Goal: Find specific page/section: Find specific page/section

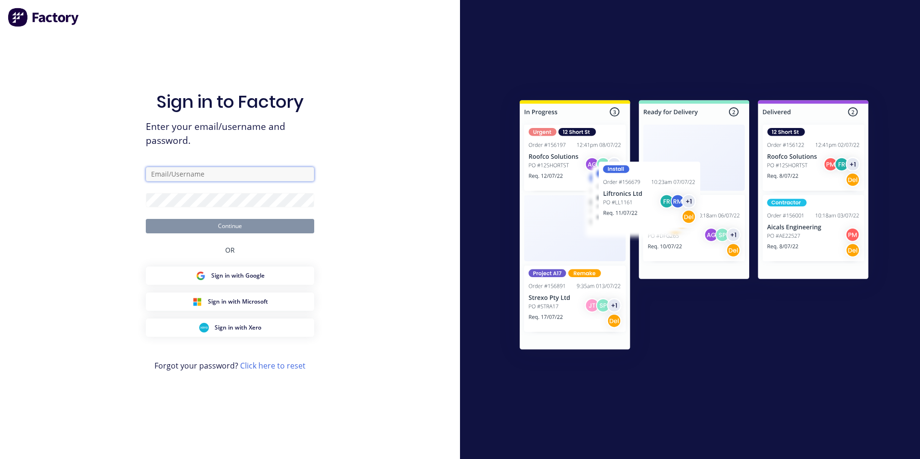
click at [278, 168] on input "text" at bounding box center [230, 174] width 168 height 14
type input "[EMAIL_ADDRESS][DOMAIN_NAME]"
click at [146, 219] on button "Continue" at bounding box center [230, 226] width 168 height 14
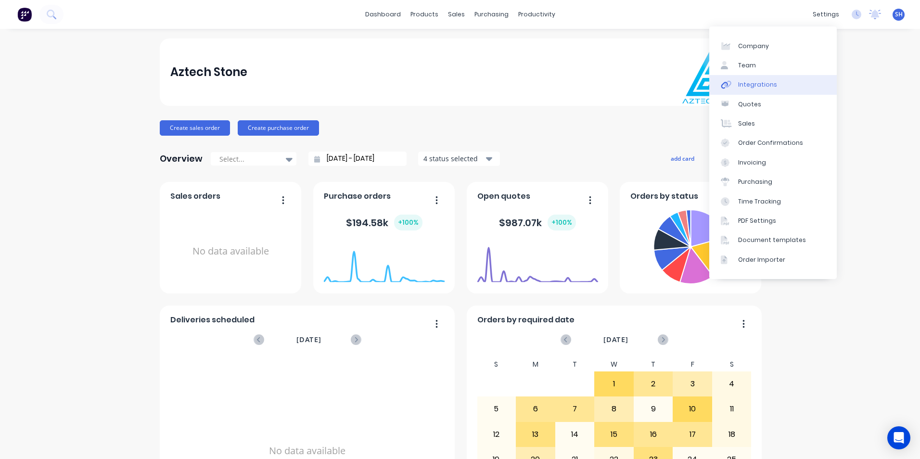
click at [801, 82] on link "Integrations" at bounding box center [772, 84] width 127 height 19
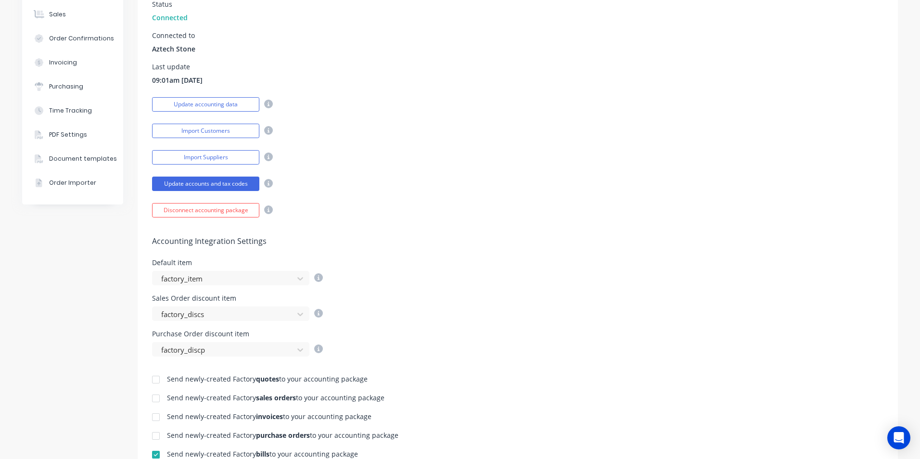
scroll to position [240, 0]
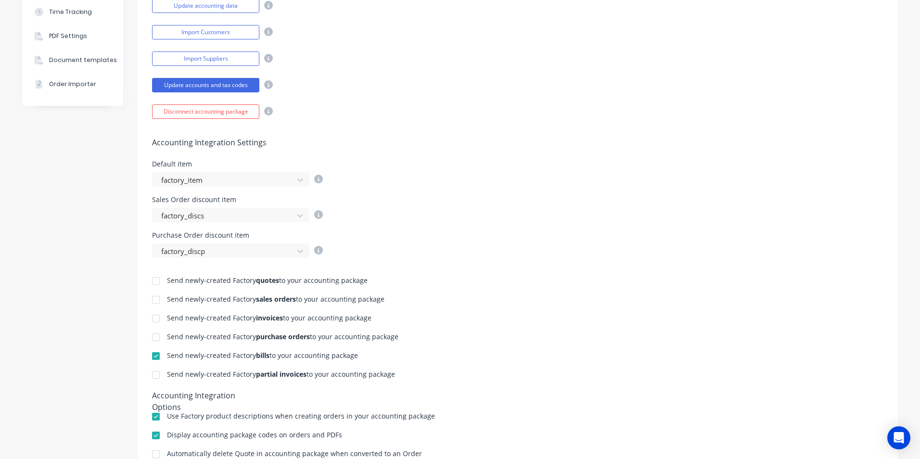
click at [154, 320] on div at bounding box center [155, 318] width 19 height 19
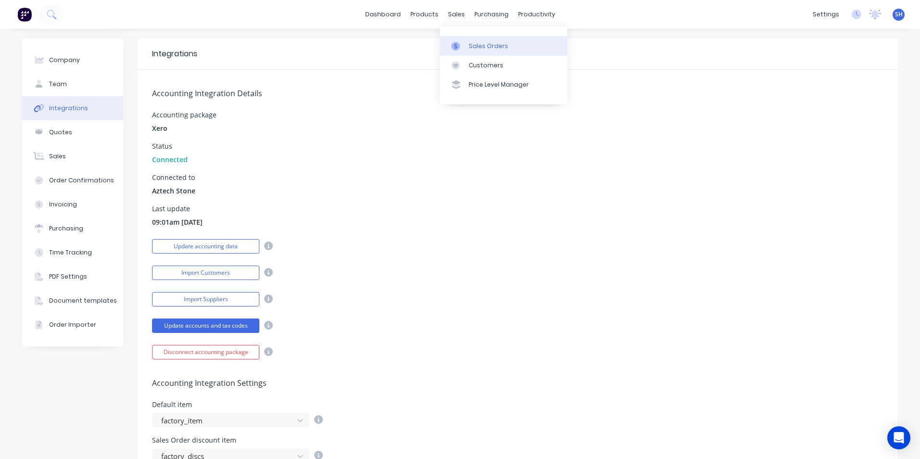
click at [461, 42] on div at bounding box center [458, 46] width 14 height 9
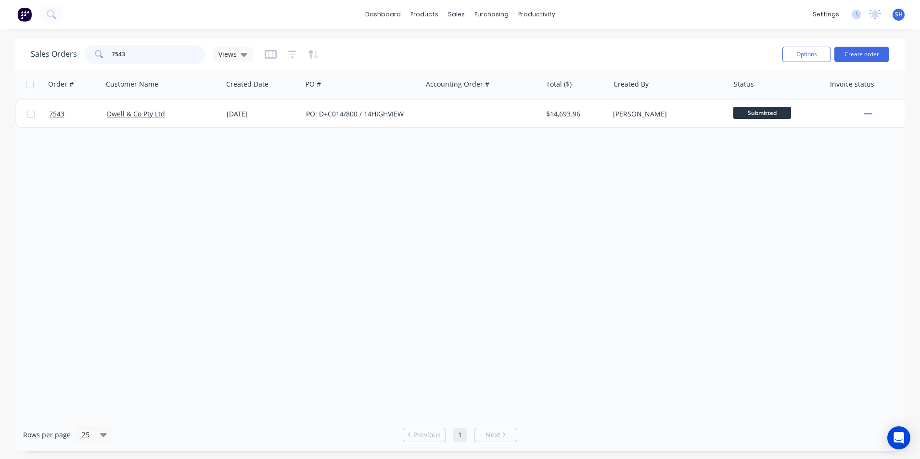
drag, startPoint x: 152, startPoint y: 55, endPoint x: 104, endPoint y: 54, distance: 47.6
click at [105, 54] on div "7543" at bounding box center [145, 54] width 120 height 19
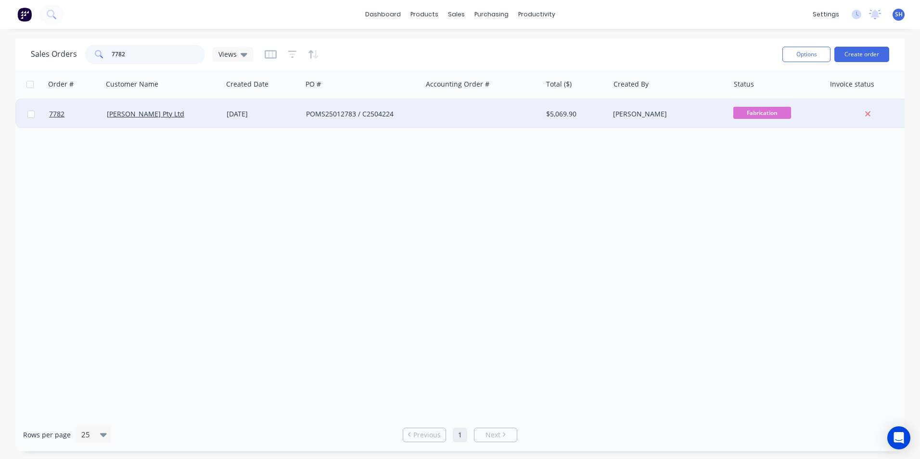
type input "7782"
click at [316, 110] on div "POMS25012783 / C2504224" at bounding box center [359, 114] width 107 height 10
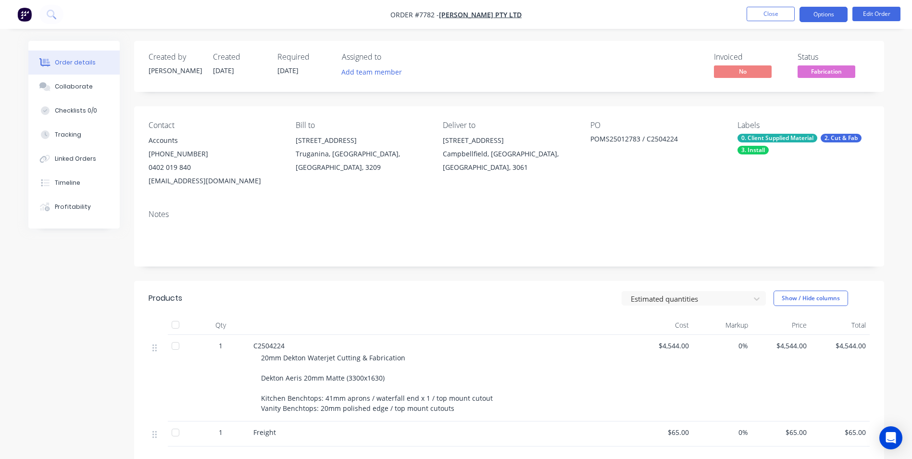
click at [830, 16] on button "Options" at bounding box center [824, 14] width 48 height 15
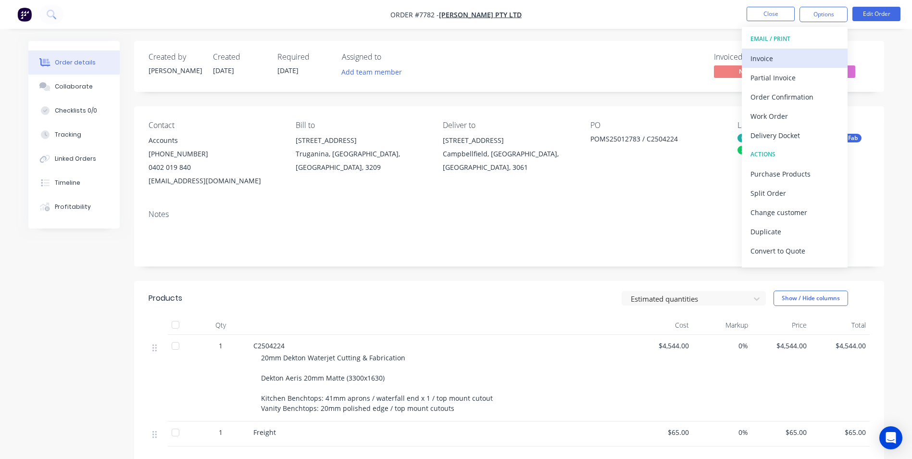
click at [800, 56] on div "Invoice" at bounding box center [795, 58] width 88 height 14
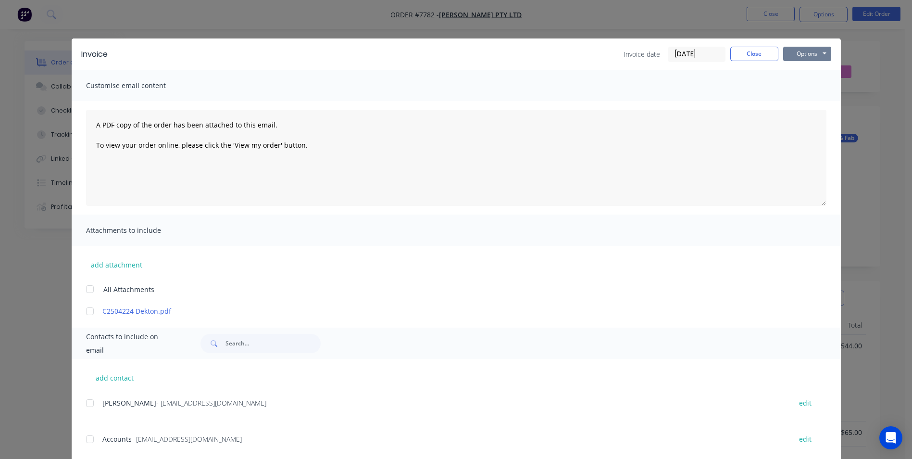
click at [805, 56] on button "Options" at bounding box center [807, 54] width 48 height 14
click at [796, 90] on button "Print" at bounding box center [814, 87] width 62 height 16
click at [734, 55] on button "Close" at bounding box center [755, 54] width 48 height 14
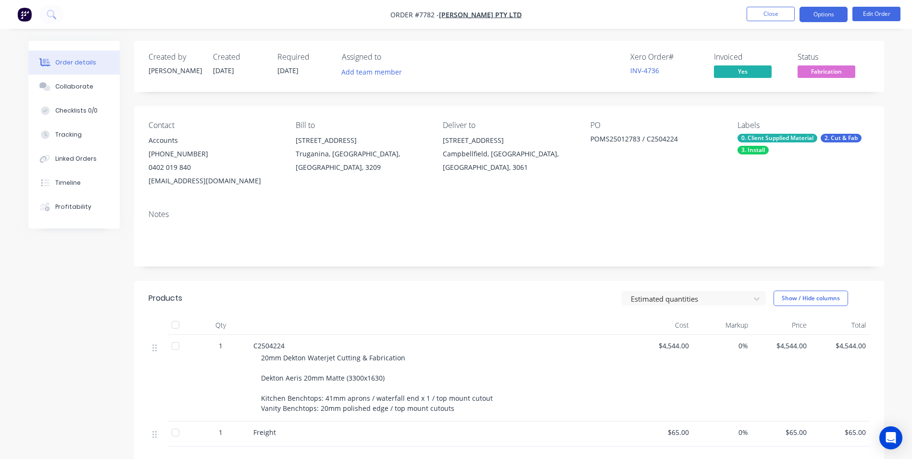
click at [834, 18] on button "Options" at bounding box center [824, 14] width 48 height 15
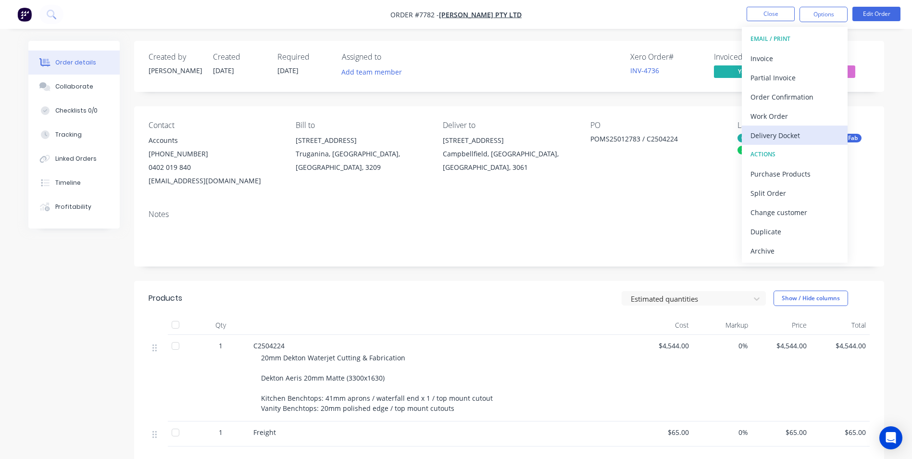
click at [798, 134] on div "Delivery Docket" at bounding box center [795, 135] width 88 height 14
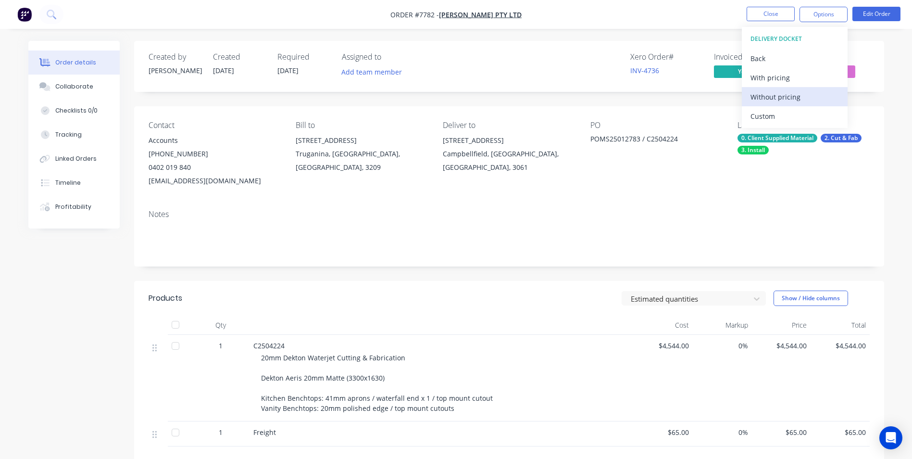
click at [803, 94] on div "Without pricing" at bounding box center [795, 97] width 88 height 14
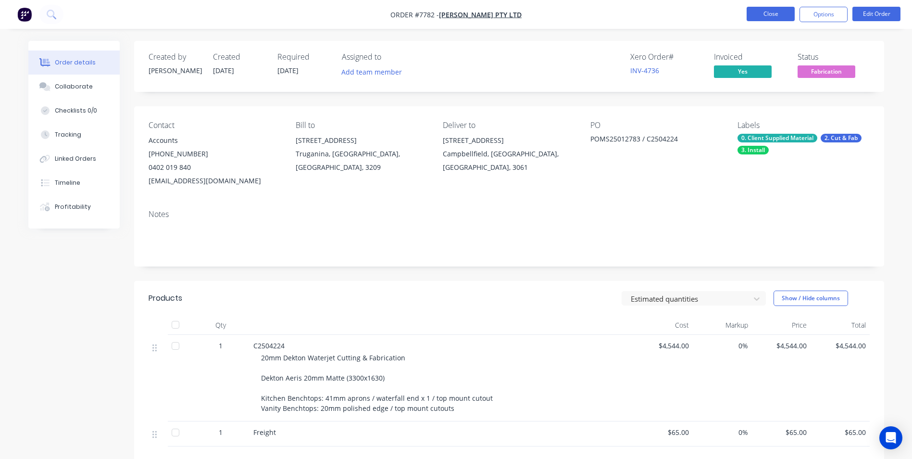
click at [777, 16] on button "Close" at bounding box center [771, 14] width 48 height 14
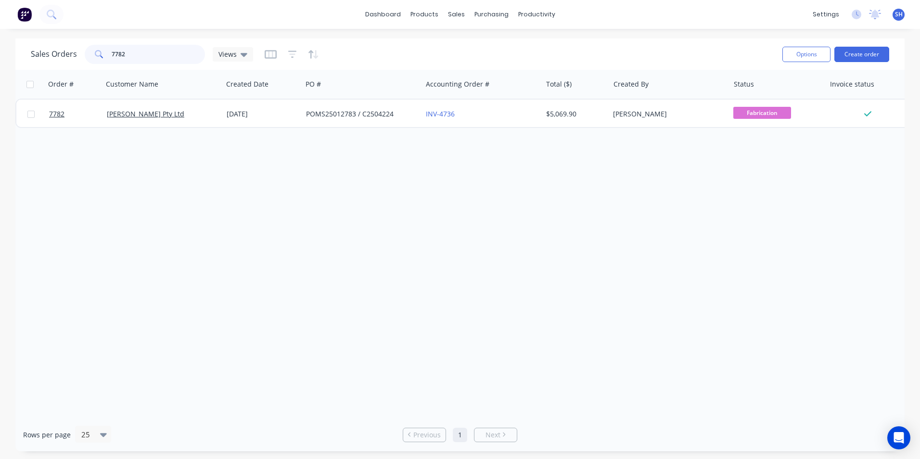
drag, startPoint x: 136, startPoint y: 57, endPoint x: 111, endPoint y: 57, distance: 25.0
click at [112, 57] on input "7782" at bounding box center [159, 54] width 94 height 19
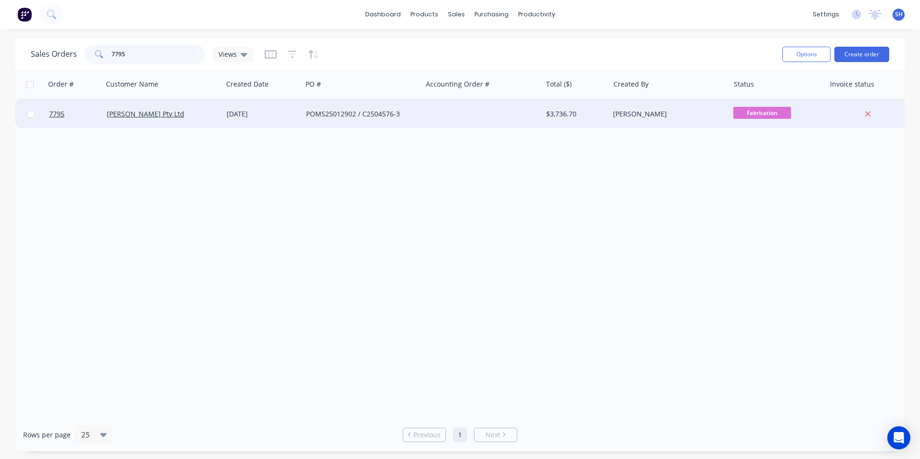
type input "7795"
click at [281, 118] on div "[DATE]" at bounding box center [263, 114] width 72 height 10
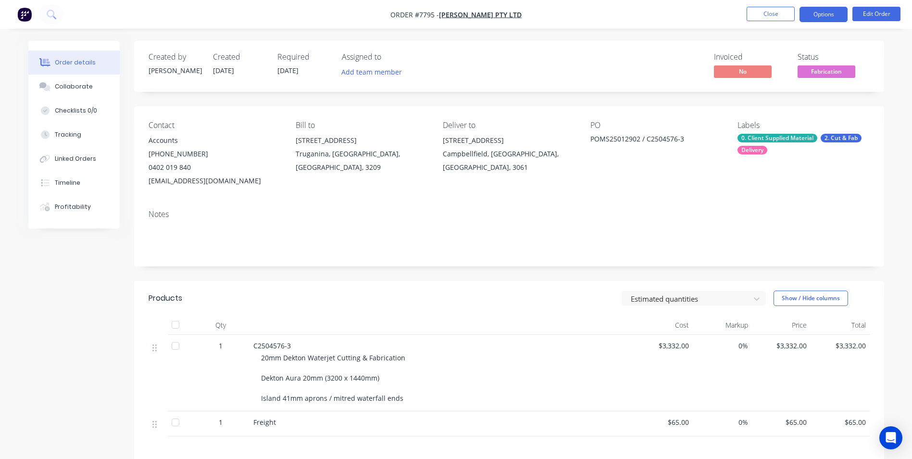
click at [825, 19] on button "Options" at bounding box center [824, 14] width 48 height 15
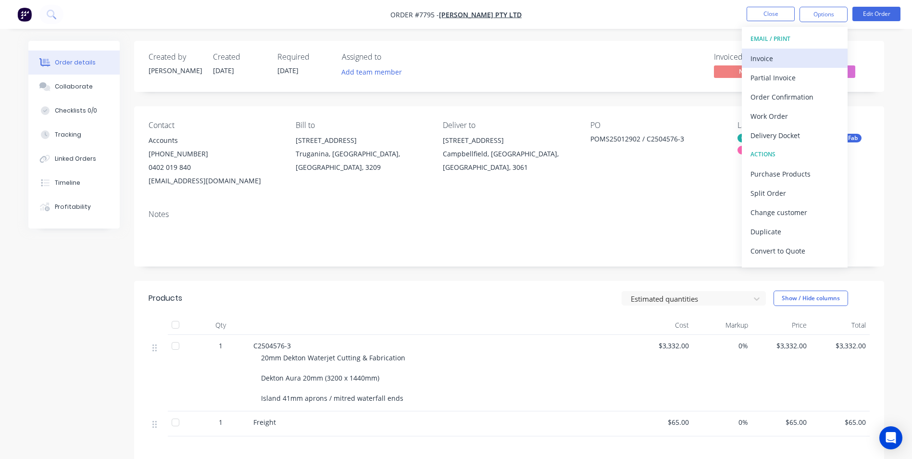
click at [771, 60] on div "Invoice" at bounding box center [795, 58] width 88 height 14
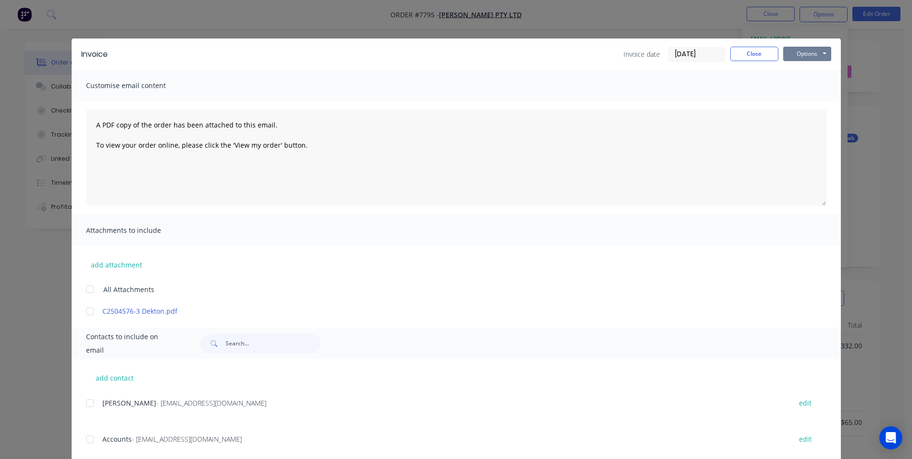
click at [794, 57] on button "Options" at bounding box center [807, 54] width 48 height 14
click at [800, 87] on button "Print" at bounding box center [814, 87] width 62 height 16
click at [740, 56] on button "Close" at bounding box center [755, 54] width 48 height 14
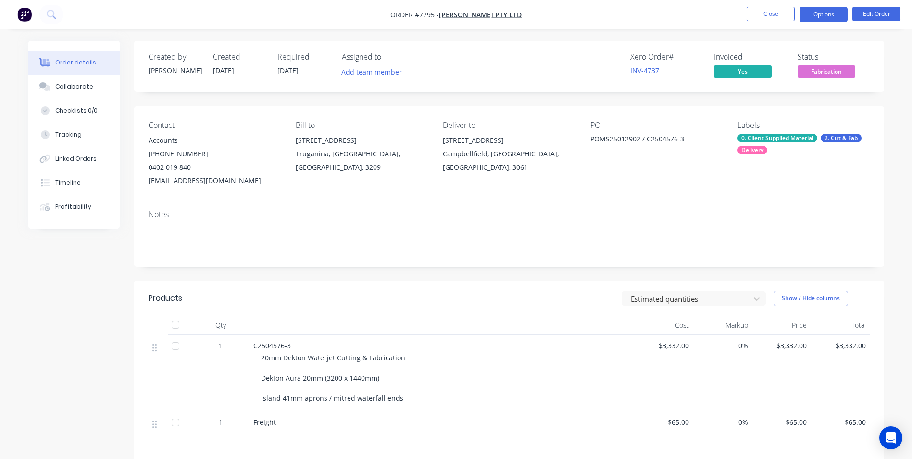
click at [815, 20] on button "Options" at bounding box center [824, 14] width 48 height 15
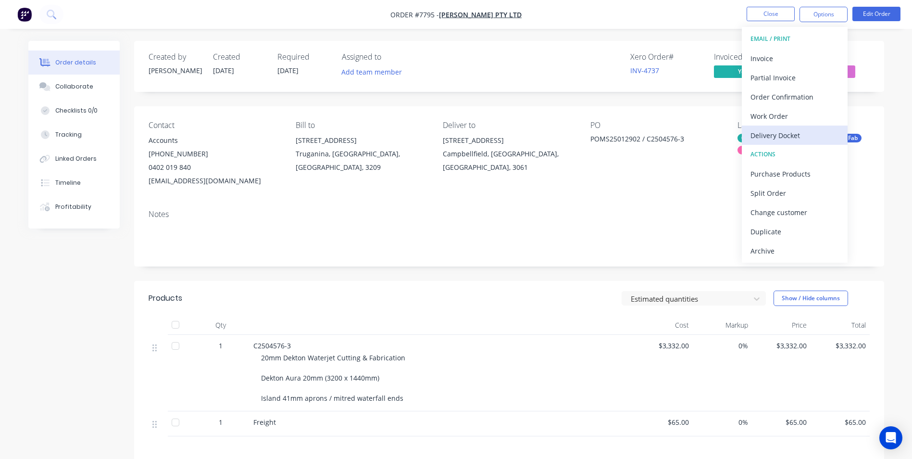
click at [812, 132] on div "Delivery Docket" at bounding box center [795, 135] width 88 height 14
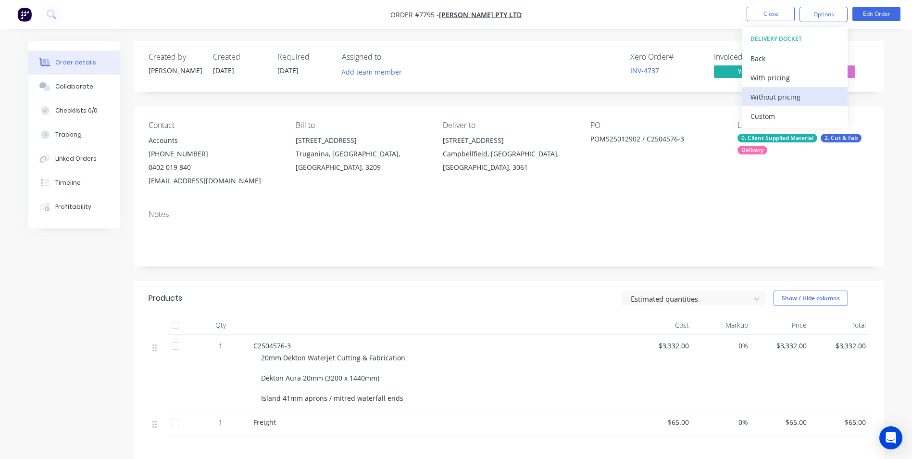
click at [800, 96] on div "Without pricing" at bounding box center [795, 97] width 88 height 14
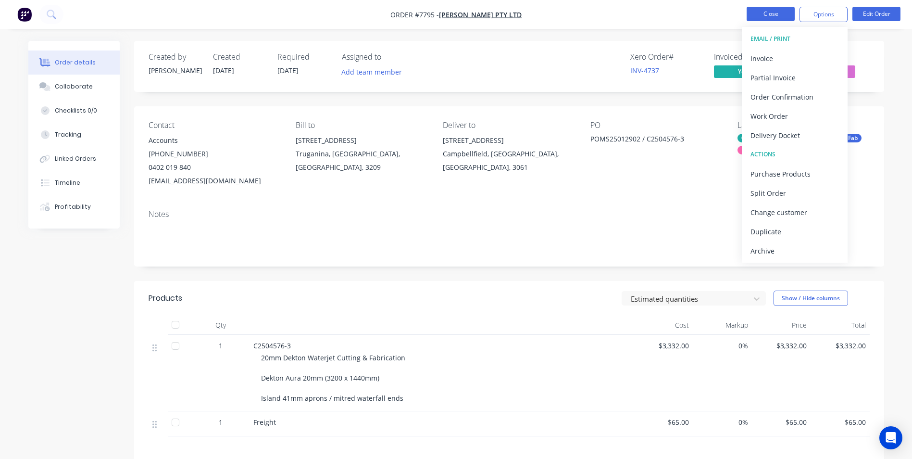
click at [775, 13] on button "Close" at bounding box center [771, 14] width 48 height 14
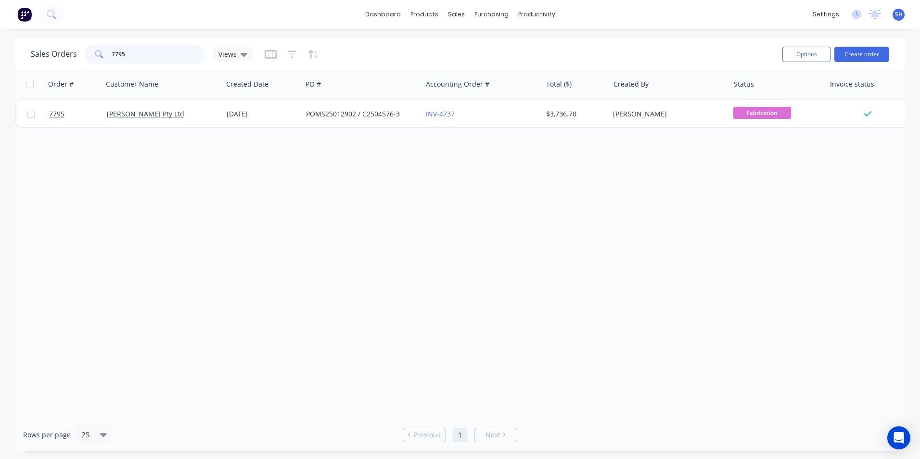
drag, startPoint x: 139, startPoint y: 51, endPoint x: 102, endPoint y: 51, distance: 37.0
click at [102, 51] on div "7795" at bounding box center [145, 54] width 120 height 19
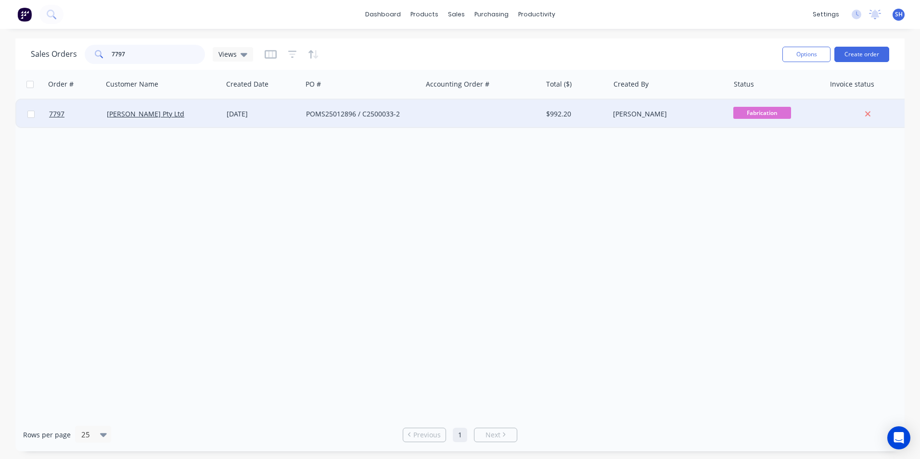
type input "7797"
click at [257, 115] on div "[DATE]" at bounding box center [263, 114] width 72 height 10
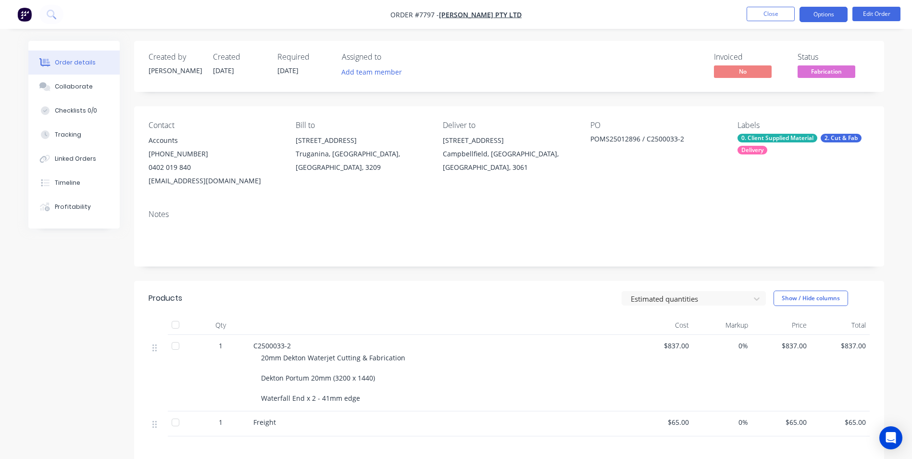
click at [821, 15] on button "Options" at bounding box center [824, 14] width 48 height 15
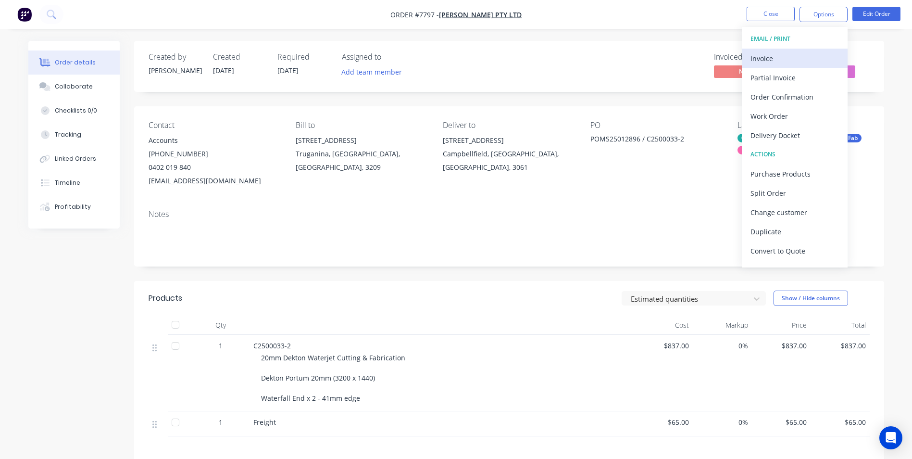
click at [784, 54] on div "Invoice" at bounding box center [795, 58] width 88 height 14
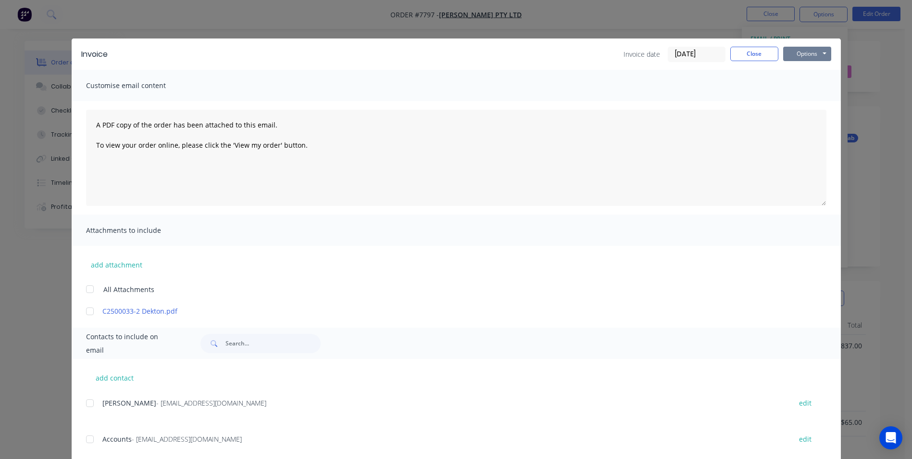
click at [803, 54] on button "Options" at bounding box center [807, 54] width 48 height 14
click at [801, 88] on button "Print" at bounding box center [814, 87] width 62 height 16
click at [739, 58] on button "Close" at bounding box center [755, 54] width 48 height 14
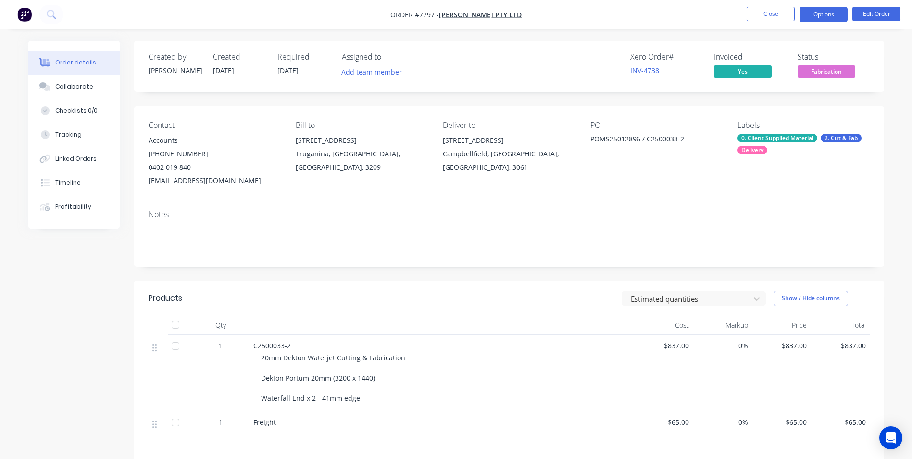
click at [821, 16] on button "Options" at bounding box center [824, 14] width 48 height 15
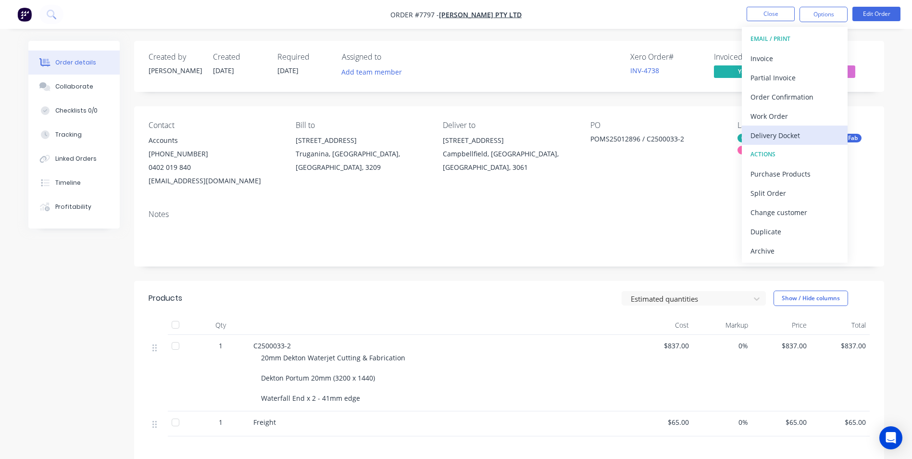
click at [794, 138] on div "Delivery Docket" at bounding box center [795, 135] width 88 height 14
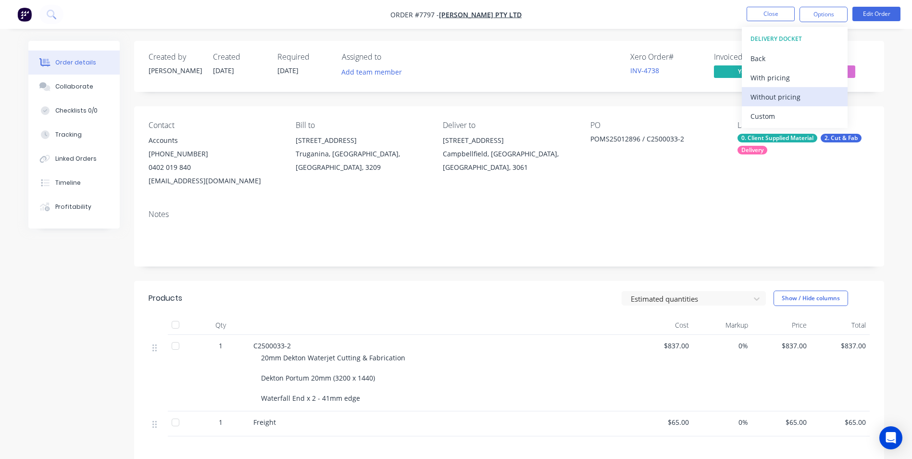
click at [771, 95] on div "Without pricing" at bounding box center [795, 97] width 88 height 14
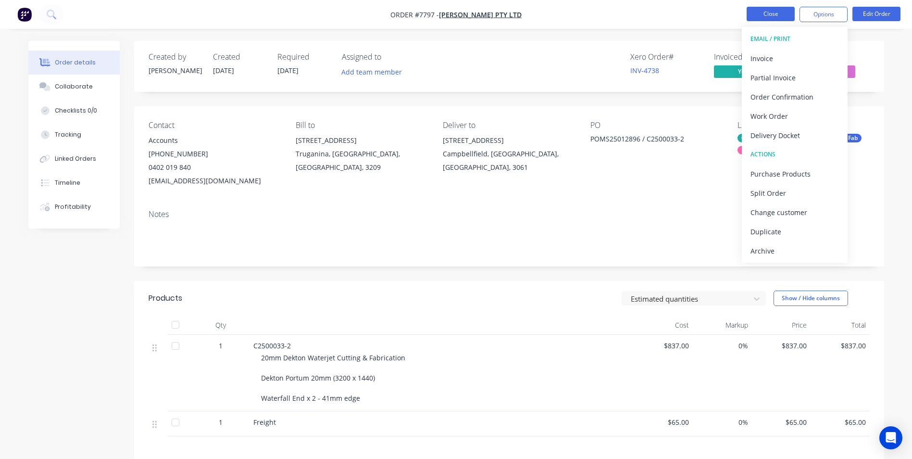
click at [756, 17] on button "Close" at bounding box center [771, 14] width 48 height 14
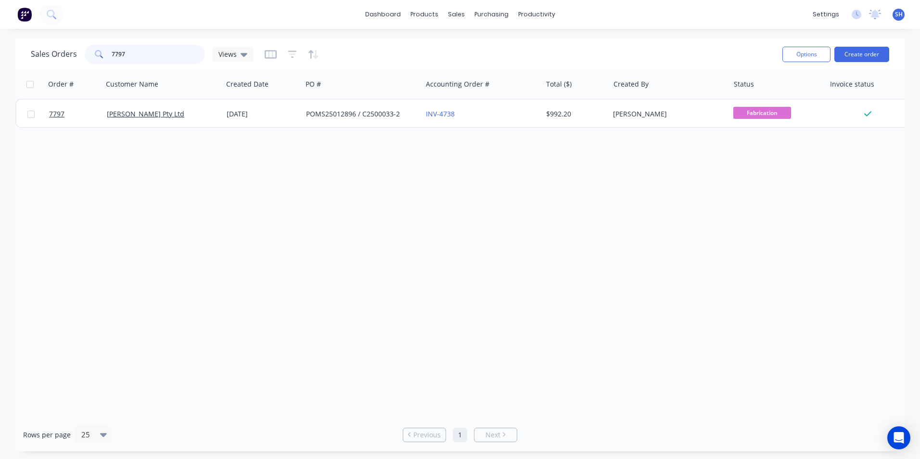
drag, startPoint x: 133, startPoint y: 56, endPoint x: 109, endPoint y: 55, distance: 23.6
click at [109, 55] on div "7797" at bounding box center [145, 54] width 120 height 19
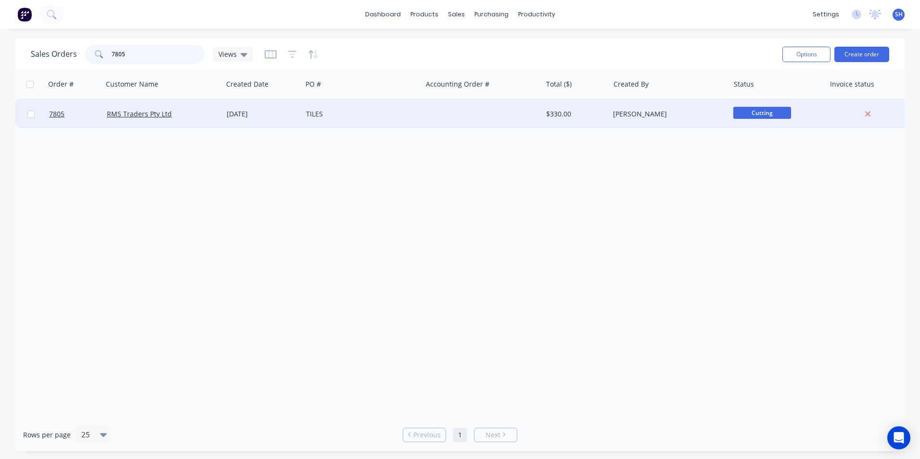
type input "7805"
click at [349, 115] on div "TILES" at bounding box center [359, 114] width 107 height 10
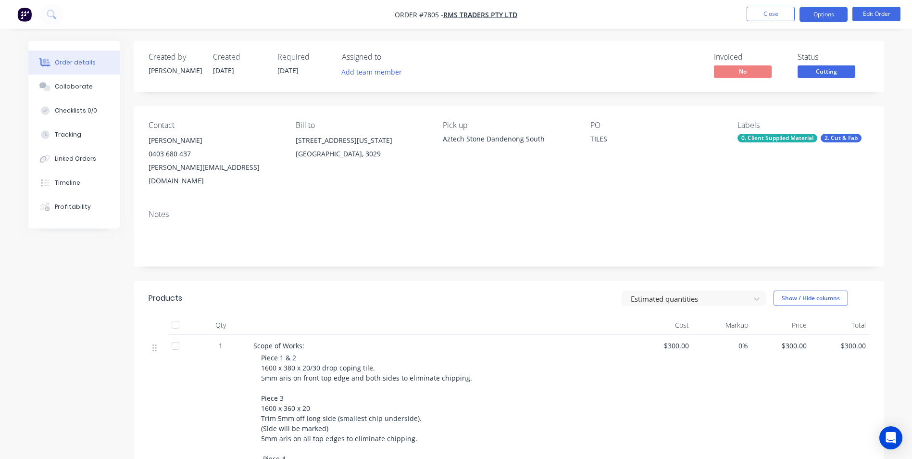
click at [821, 16] on button "Options" at bounding box center [824, 14] width 48 height 15
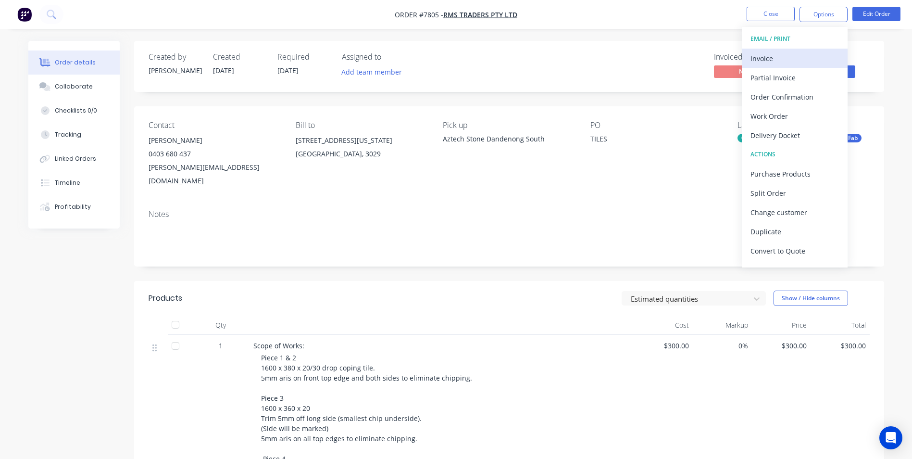
click at [785, 54] on div "Invoice" at bounding box center [795, 58] width 88 height 14
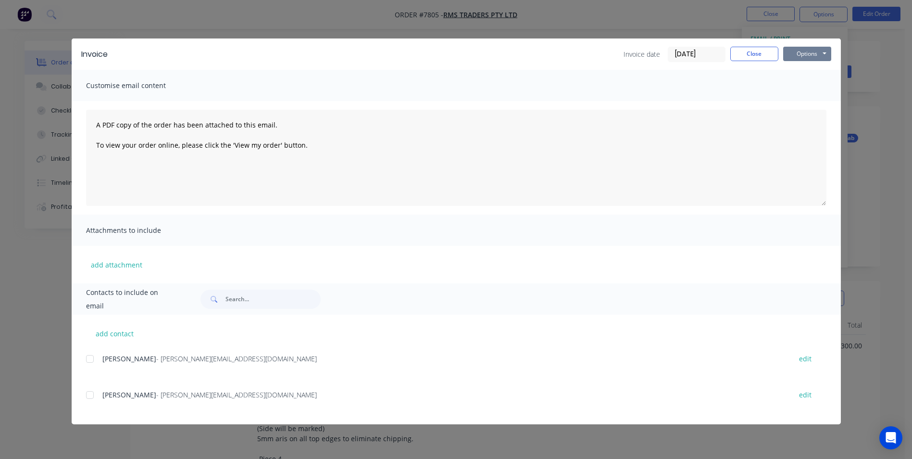
click at [798, 55] on button "Options" at bounding box center [807, 54] width 48 height 14
click at [801, 89] on button "Print" at bounding box center [814, 87] width 62 height 16
click at [747, 56] on button "Close" at bounding box center [755, 54] width 48 height 14
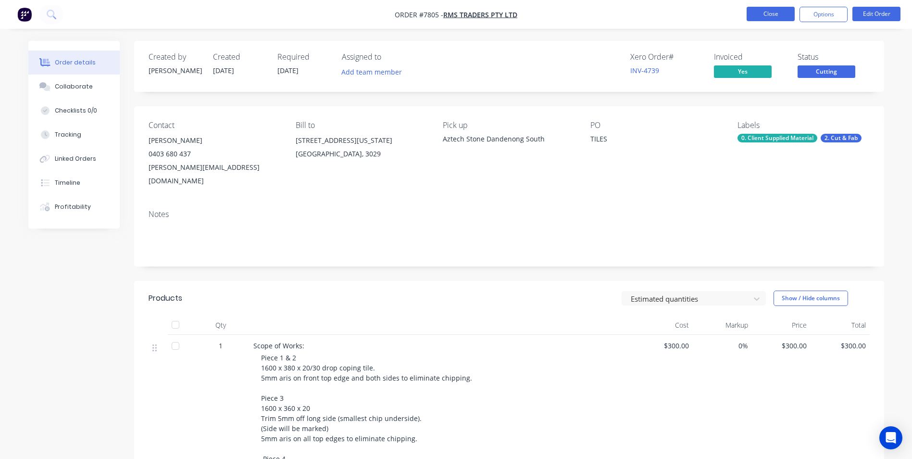
click at [770, 14] on button "Close" at bounding box center [771, 14] width 48 height 14
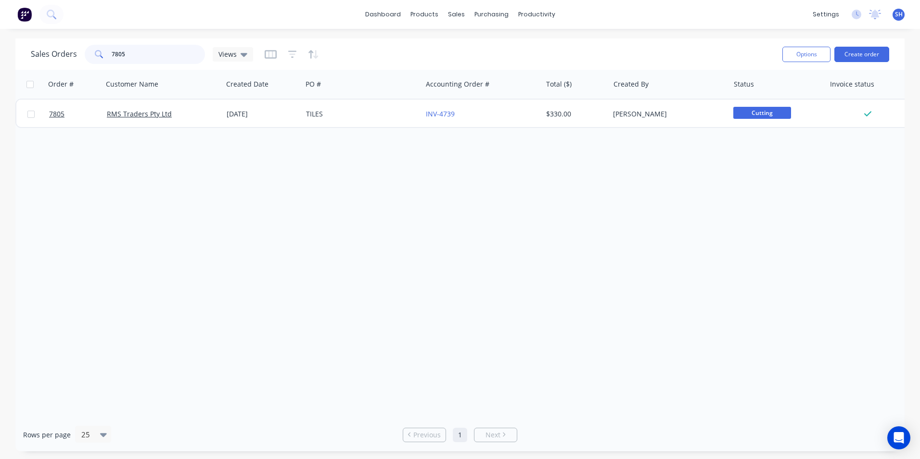
drag, startPoint x: 153, startPoint y: 53, endPoint x: 104, endPoint y: 53, distance: 48.6
click at [104, 53] on div "7805" at bounding box center [145, 54] width 120 height 19
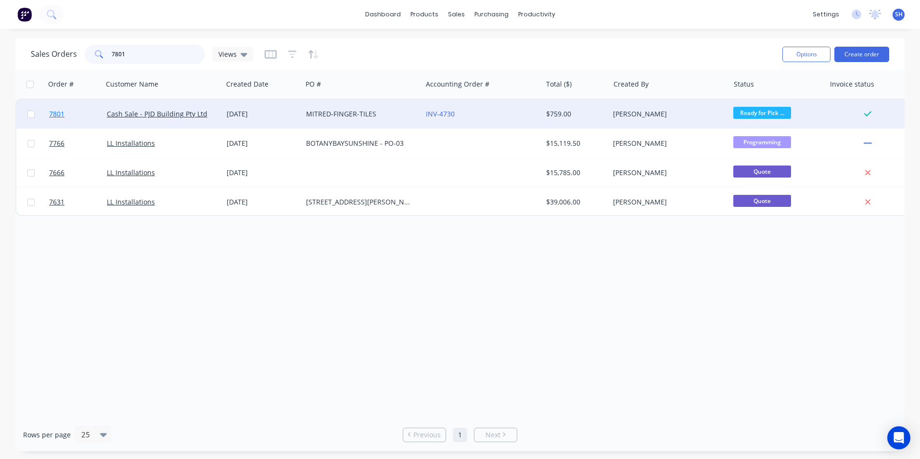
type input "7801"
click at [349, 115] on div "MITRED-FINGER-TILES" at bounding box center [359, 114] width 107 height 10
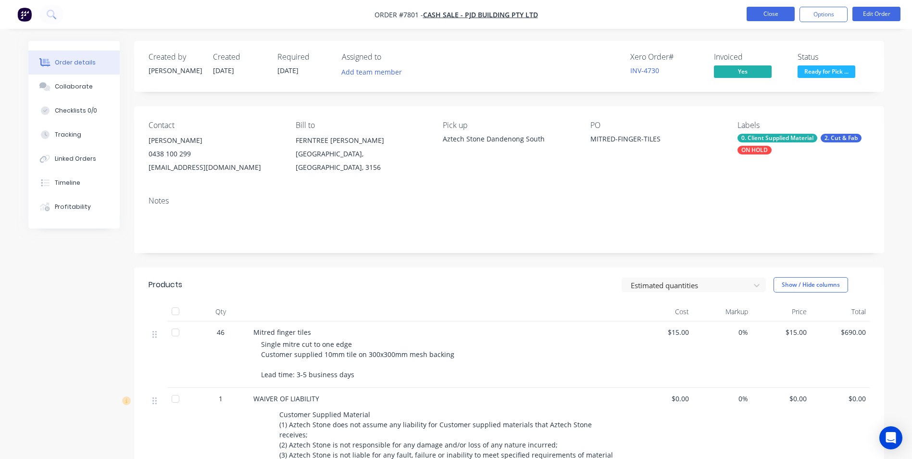
click at [757, 16] on button "Close" at bounding box center [771, 14] width 48 height 14
